Goal: Task Accomplishment & Management: Manage account settings

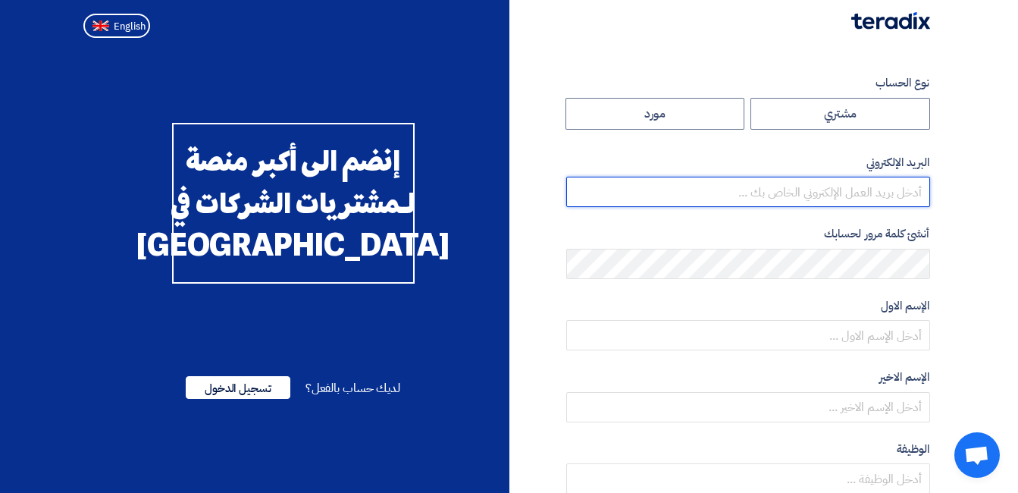
type input "[PERSON_NAME][EMAIL_ADDRESS][DOMAIN_NAME]"
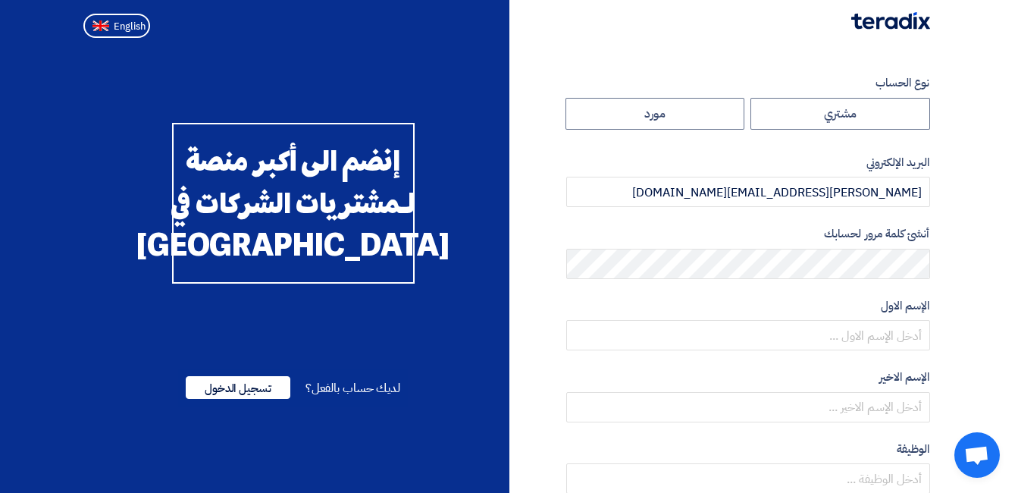
click at [343, 397] on span "لديك حساب بالفعل؟" at bounding box center [352, 388] width 95 height 18
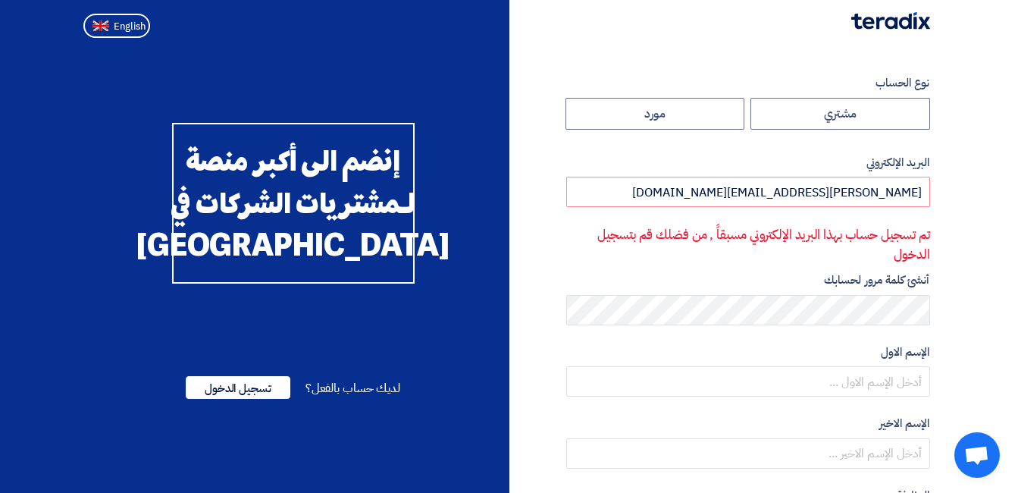
click at [321, 397] on span "لديك حساب بالفعل؟" at bounding box center [352, 388] width 95 height 18
click at [261, 399] on span "تسجيل الدخول" at bounding box center [238, 387] width 105 height 23
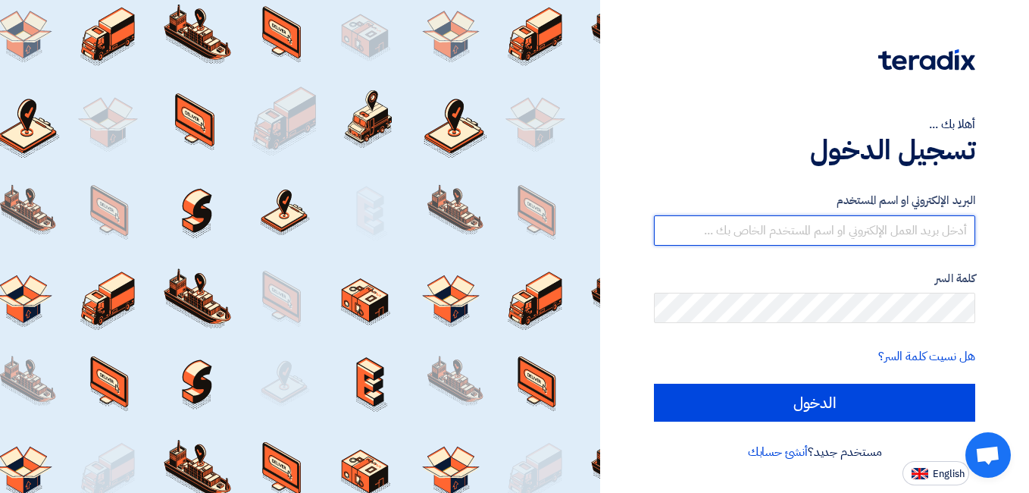
type input "[PERSON_NAME][EMAIL_ADDRESS][DOMAIN_NAME]"
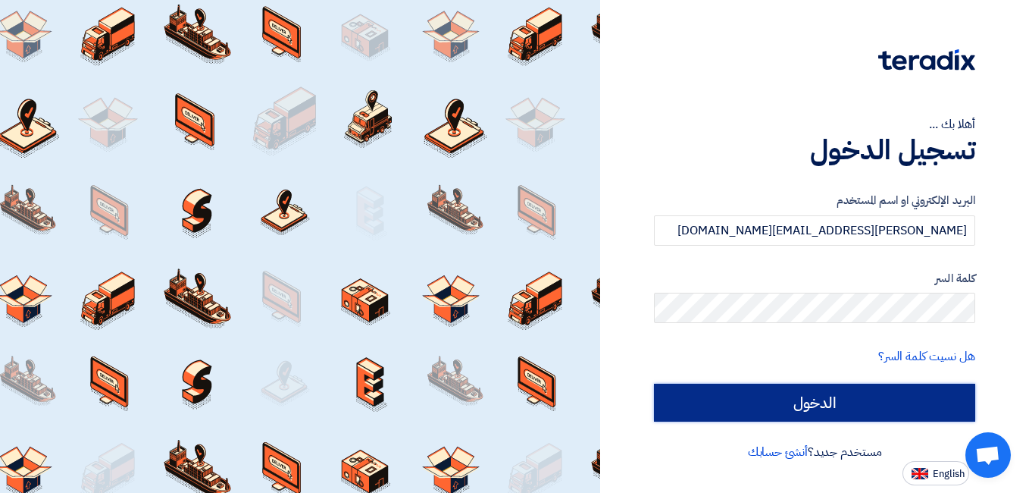
click at [831, 396] on input "الدخول" at bounding box center [814, 402] width 321 height 38
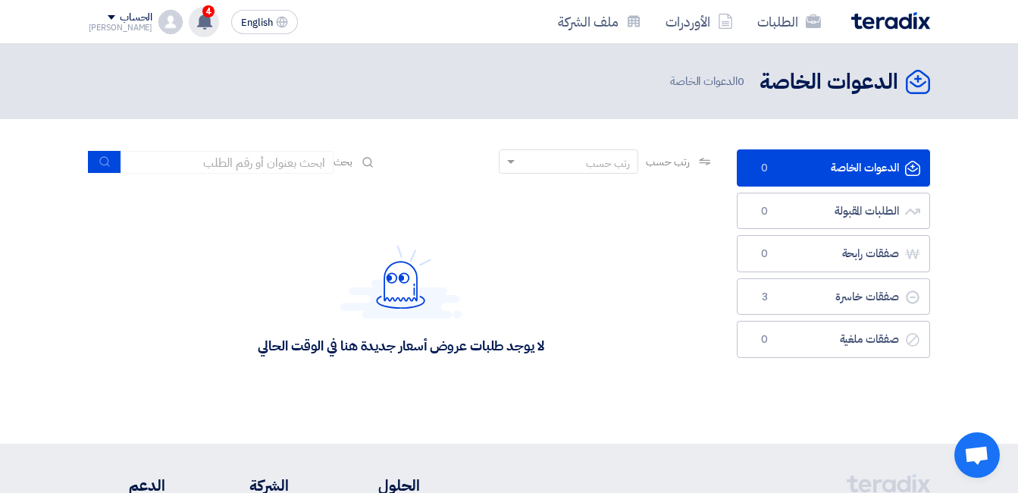
click at [202, 16] on span "4" at bounding box center [208, 11] width 12 height 12
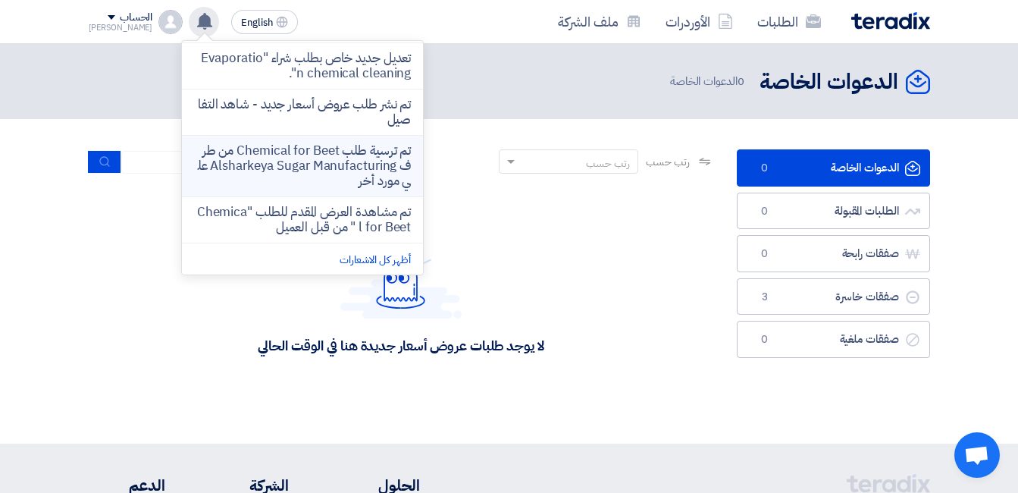
scroll to position [231, 0]
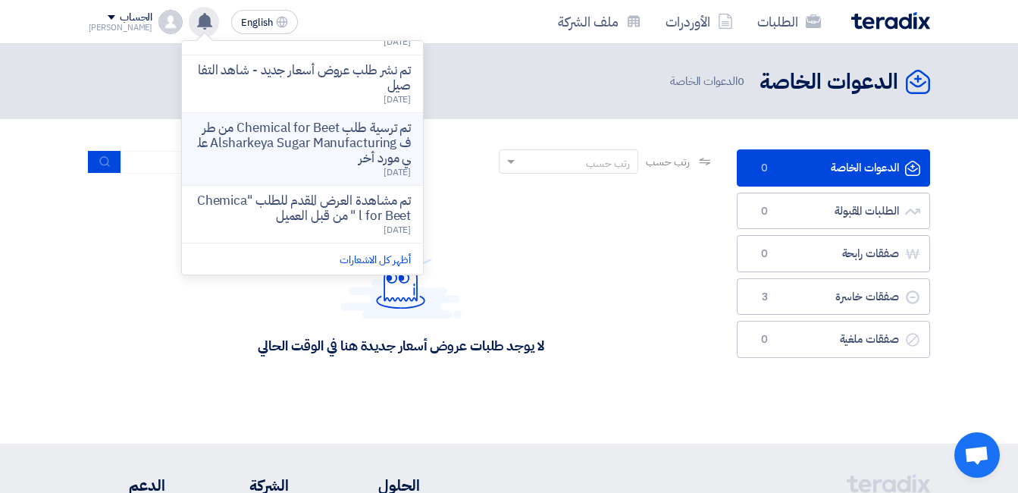
click at [262, 141] on p "تم ترسية طلب Chemical for Beet من طرف Alsharkeya Sugar Manufacturing علي مورد أ…" at bounding box center [302, 142] width 217 height 45
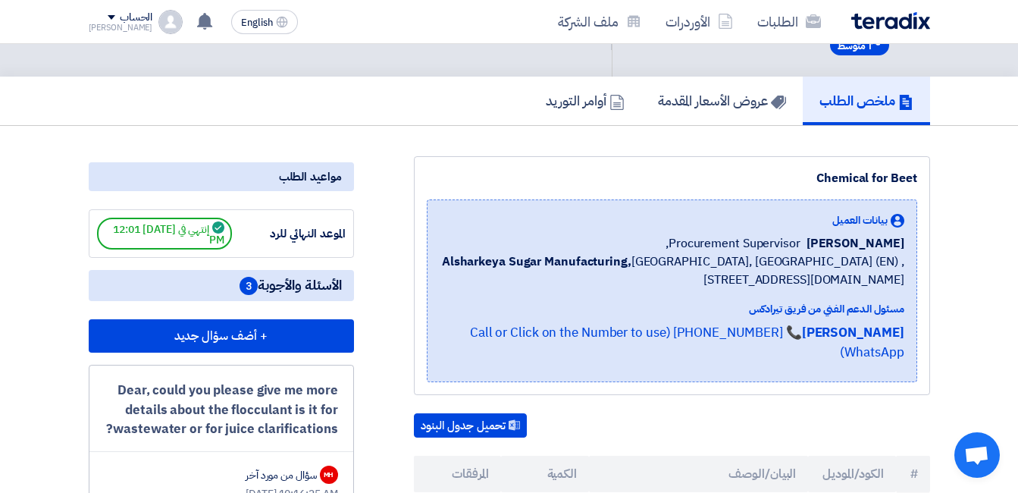
scroll to position [76, 0]
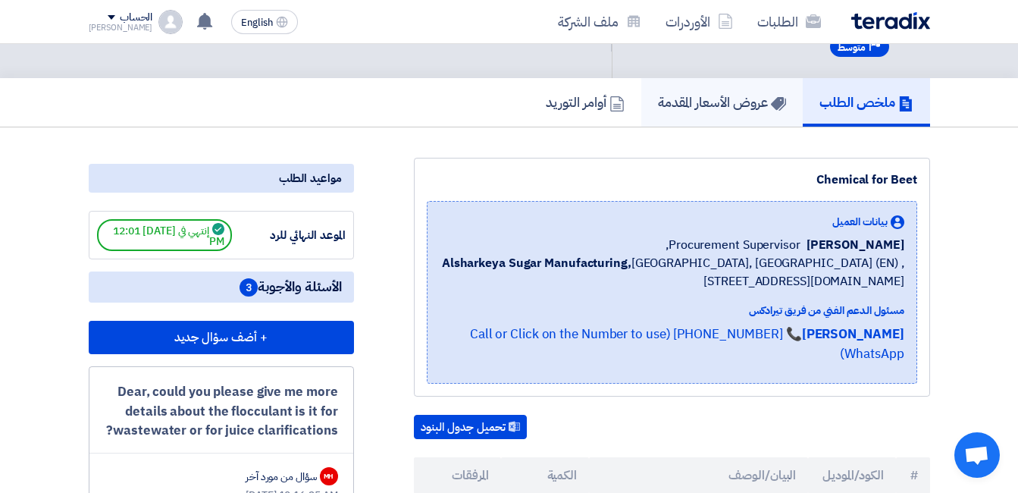
click at [709, 102] on h5 "عروض الأسعار المقدمة" at bounding box center [722, 101] width 128 height 17
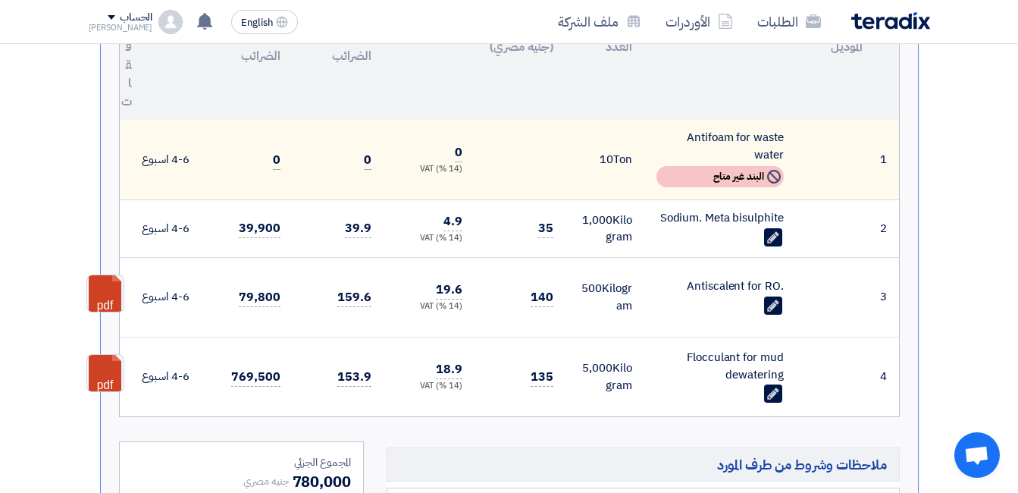
scroll to position [455, 0]
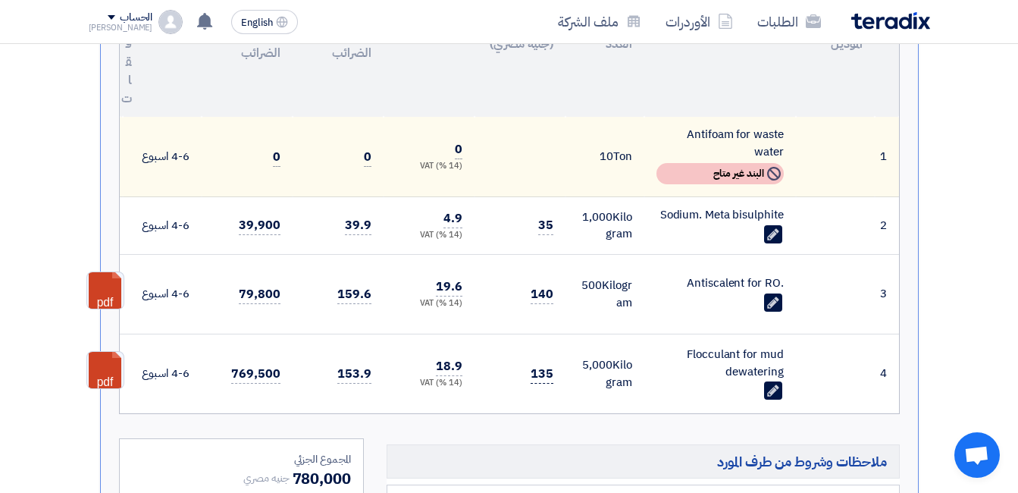
click at [543, 373] on span "135" at bounding box center [541, 374] width 23 height 19
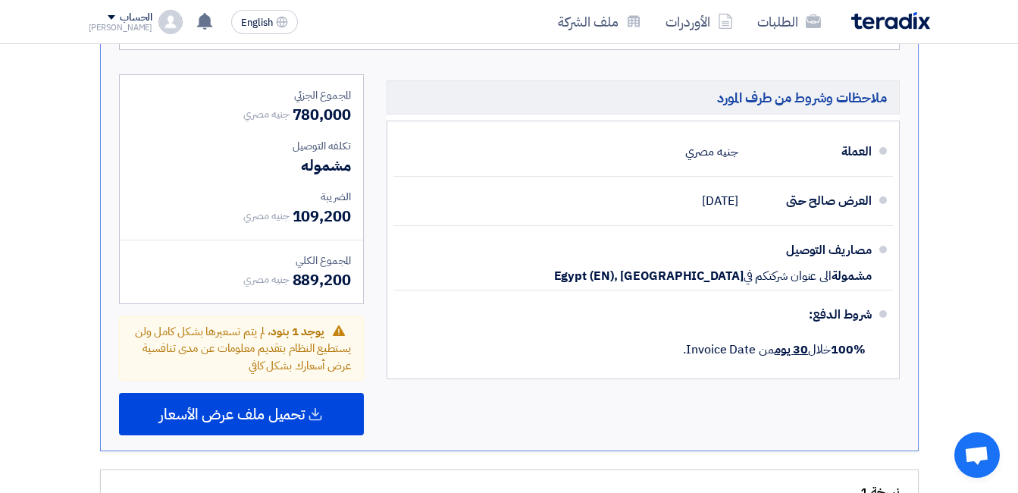
scroll to position [522, 0]
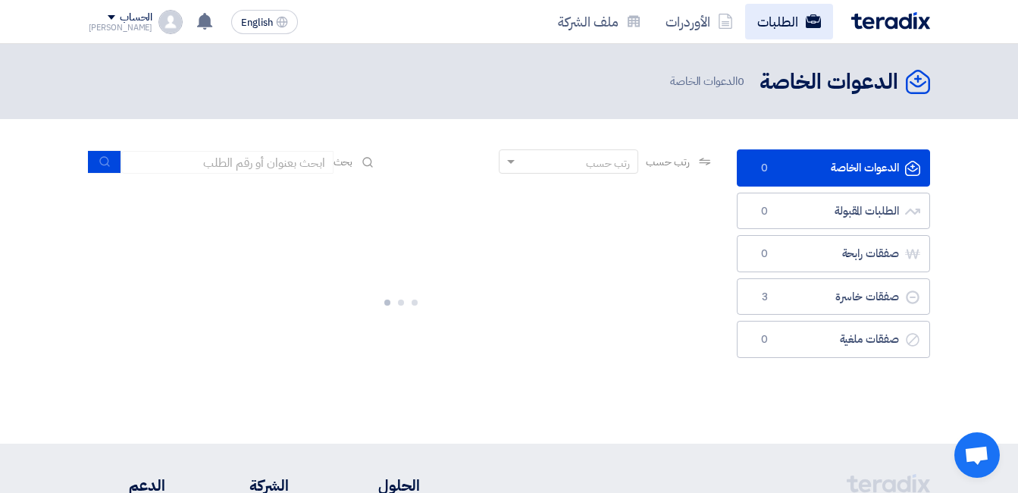
click at [784, 18] on link "الطلبات" at bounding box center [789, 22] width 88 height 36
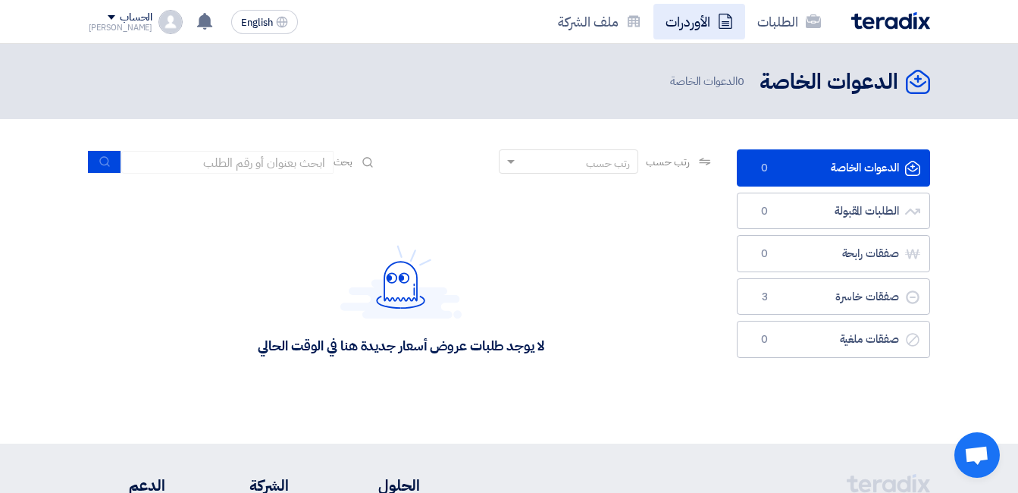
click at [696, 27] on link "الأوردرات" at bounding box center [699, 22] width 92 height 36
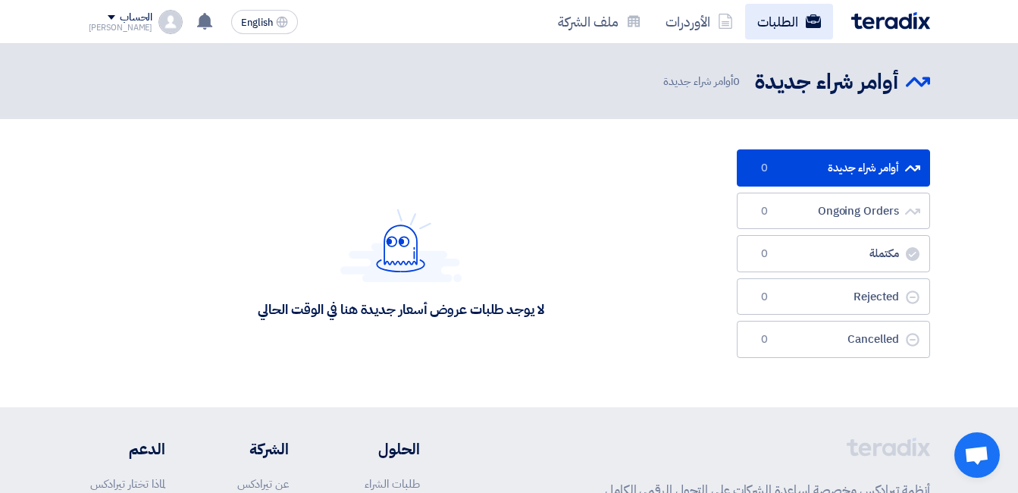
click at [772, 20] on link "الطلبات" at bounding box center [789, 22] width 88 height 36
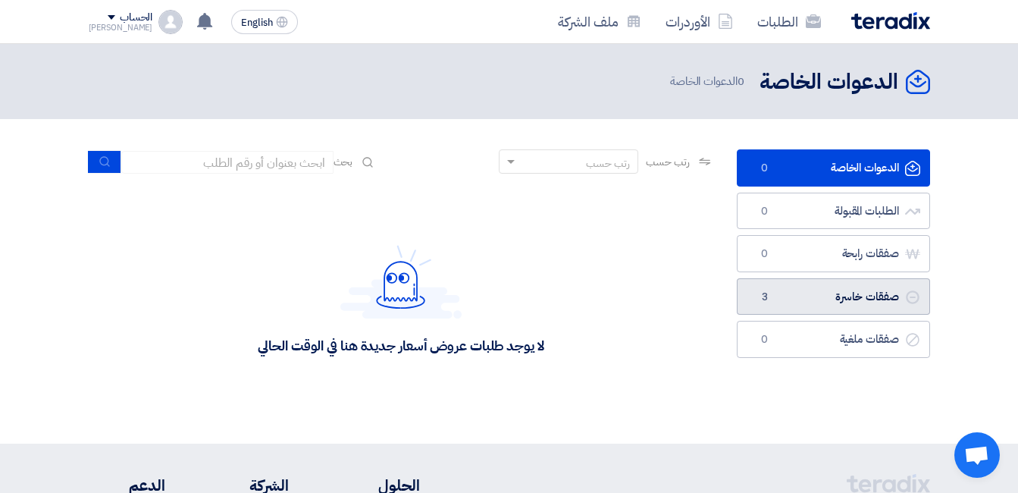
click at [870, 302] on link "صفقات خاسرة صفقات خاسرة 3" at bounding box center [833, 296] width 193 height 37
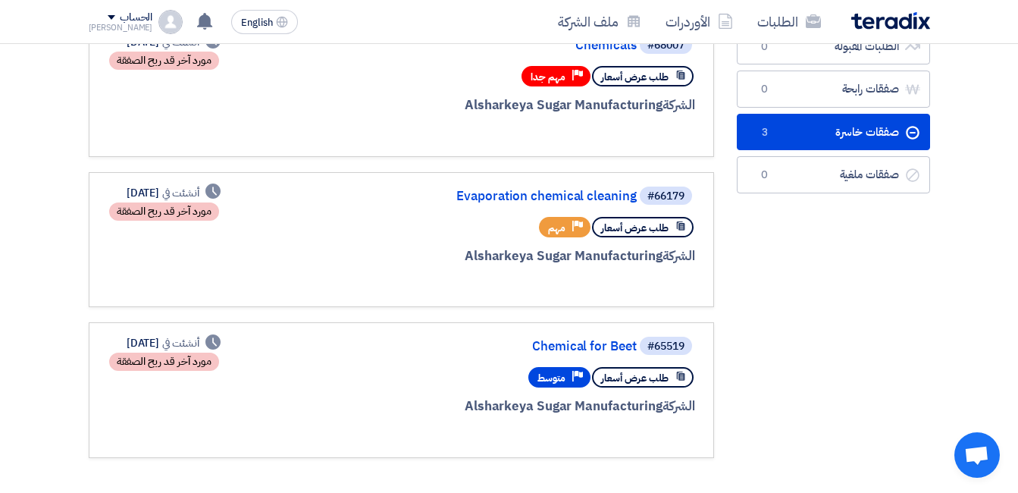
scroll to position [152, 0]
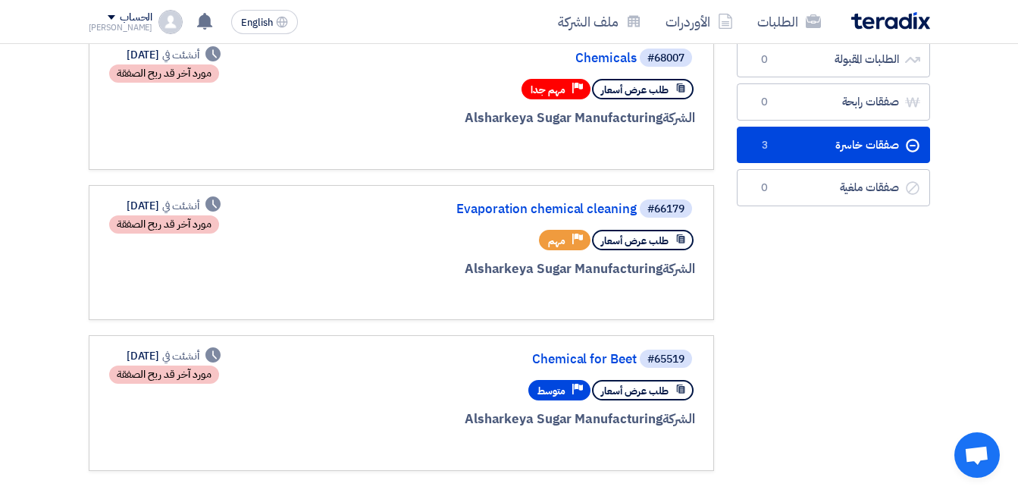
click at [289, 367] on div "#65519 Chemical for Beet طلب عرض أسعار Priority متوسط الشركة Alsharkeya Sugar M…" at bounding box center [401, 403] width 587 height 110
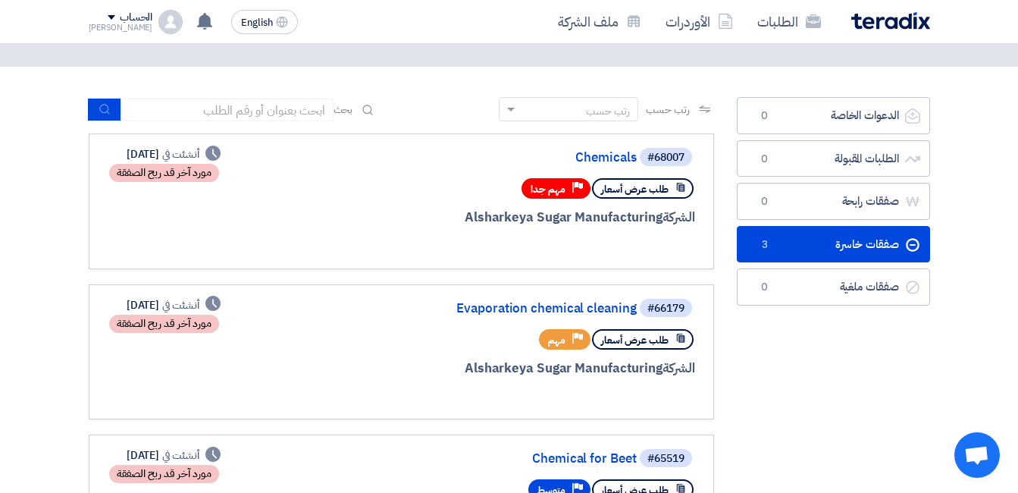
scroll to position [0, 0]
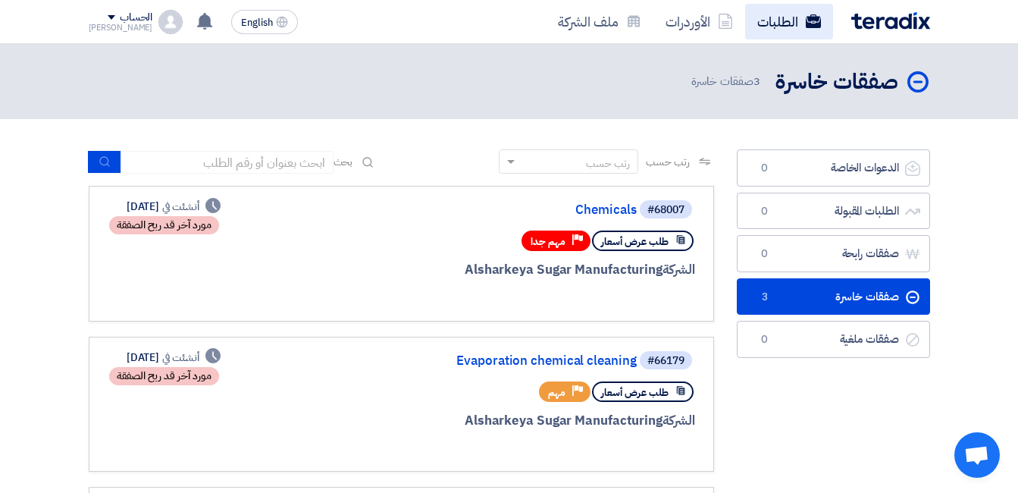
click at [771, 26] on link "الطلبات" at bounding box center [789, 22] width 88 height 36
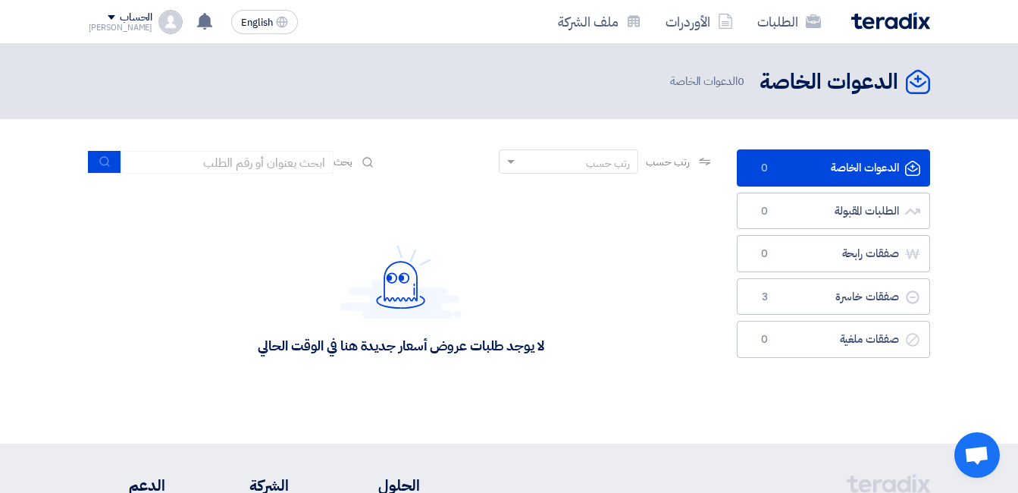
click at [558, 161] on div "رتب حسب" at bounding box center [577, 161] width 119 height 19
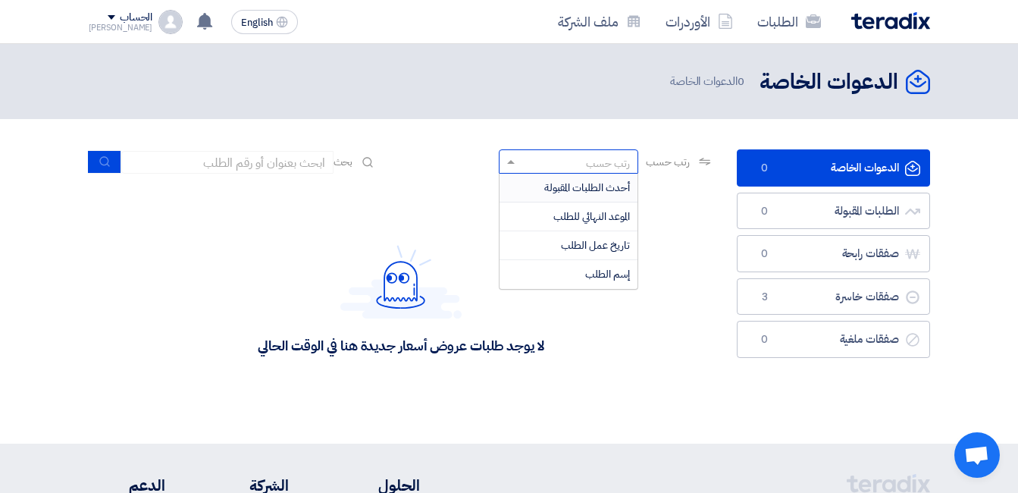
click at [558, 161] on div "رتب حسب" at bounding box center [577, 161] width 119 height 19
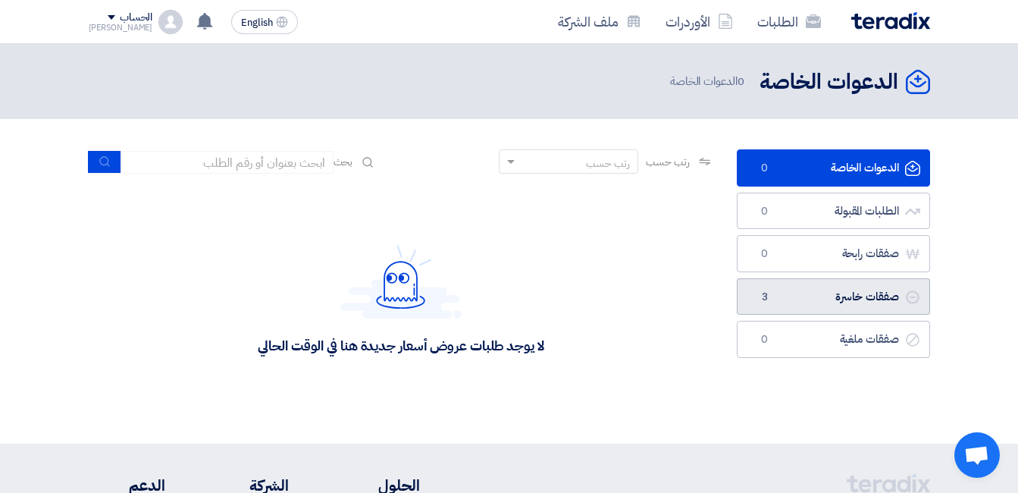
click at [838, 300] on link "صفقات خاسرة صفقات خاسرة 3" at bounding box center [833, 296] width 193 height 37
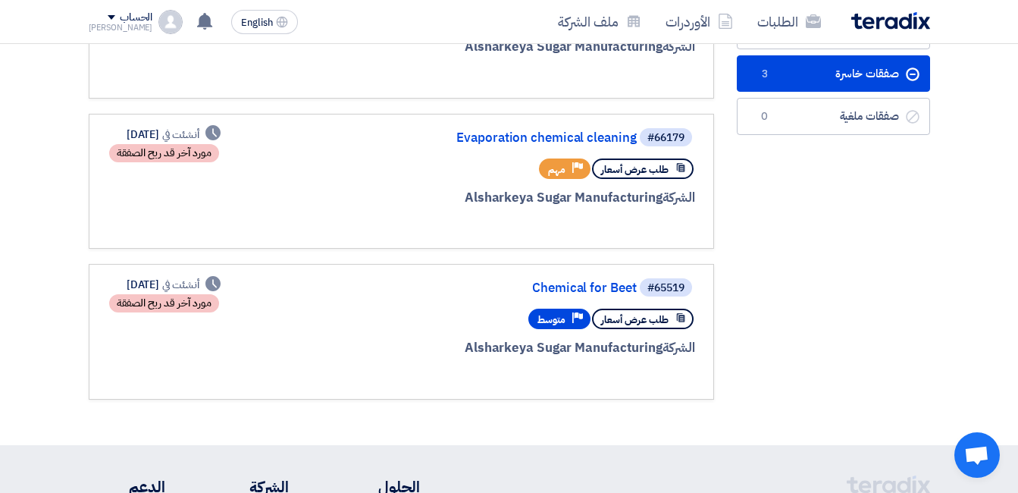
scroll to position [227, 0]
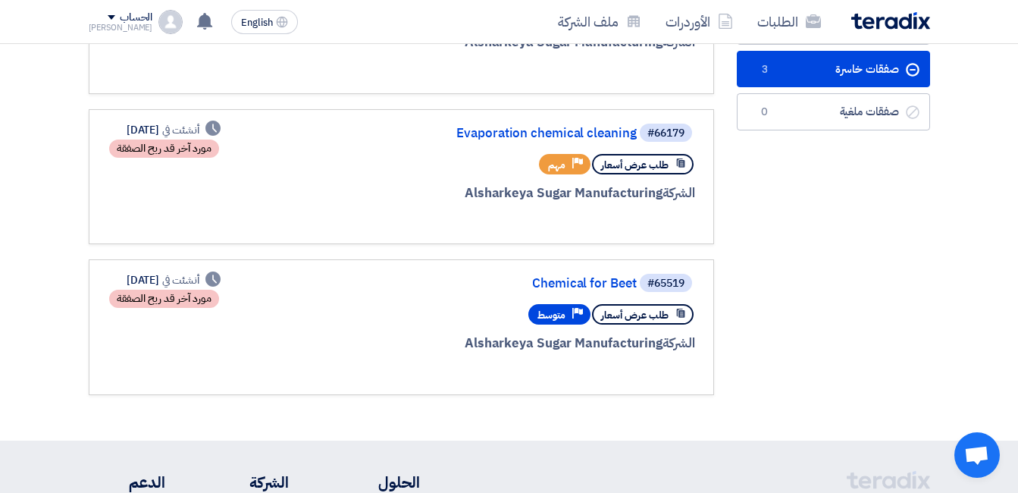
drag, startPoint x: 468, startPoint y: 294, endPoint x: 328, endPoint y: 298, distance: 139.5
click at [456, 294] on div "#65519 Chemical for Beet طلب عرض أسعار Priority متوسط الشركة Alsharkeya Sugar M…" at bounding box center [512, 327] width 365 height 110
click at [193, 276] on span "أنشئت في" at bounding box center [180, 280] width 36 height 16
click at [443, 264] on link "#65519 Chemical for Beet طلب عرض أسعار Priority متوسط الشركة Alsharkeya Sugar M…" at bounding box center [401, 327] width 625 height 136
click at [612, 283] on link "Chemical for Beet" at bounding box center [484, 284] width 303 height 14
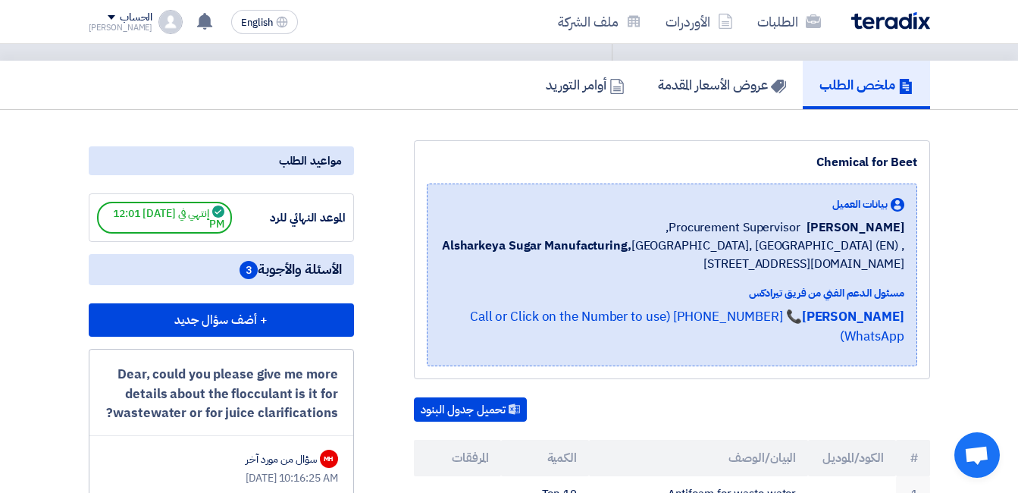
scroll to position [379, 0]
